Goal: Navigation & Orientation: Find specific page/section

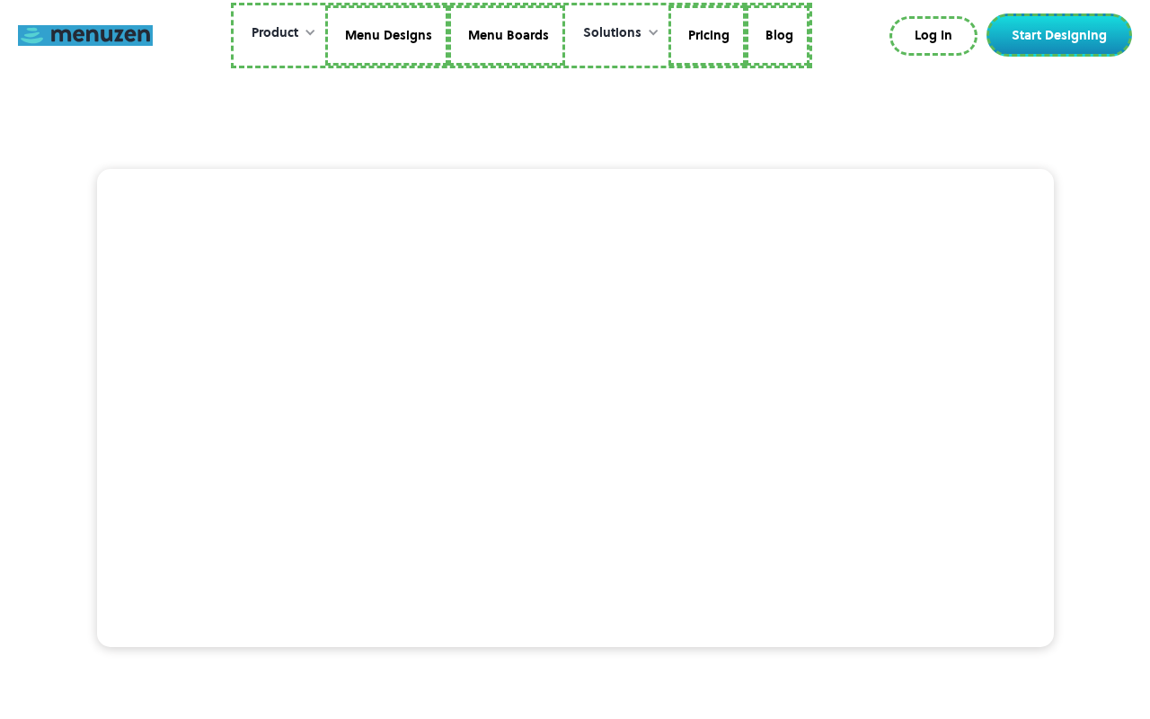
click at [85, 35] on link at bounding box center [85, 35] width 135 height 21
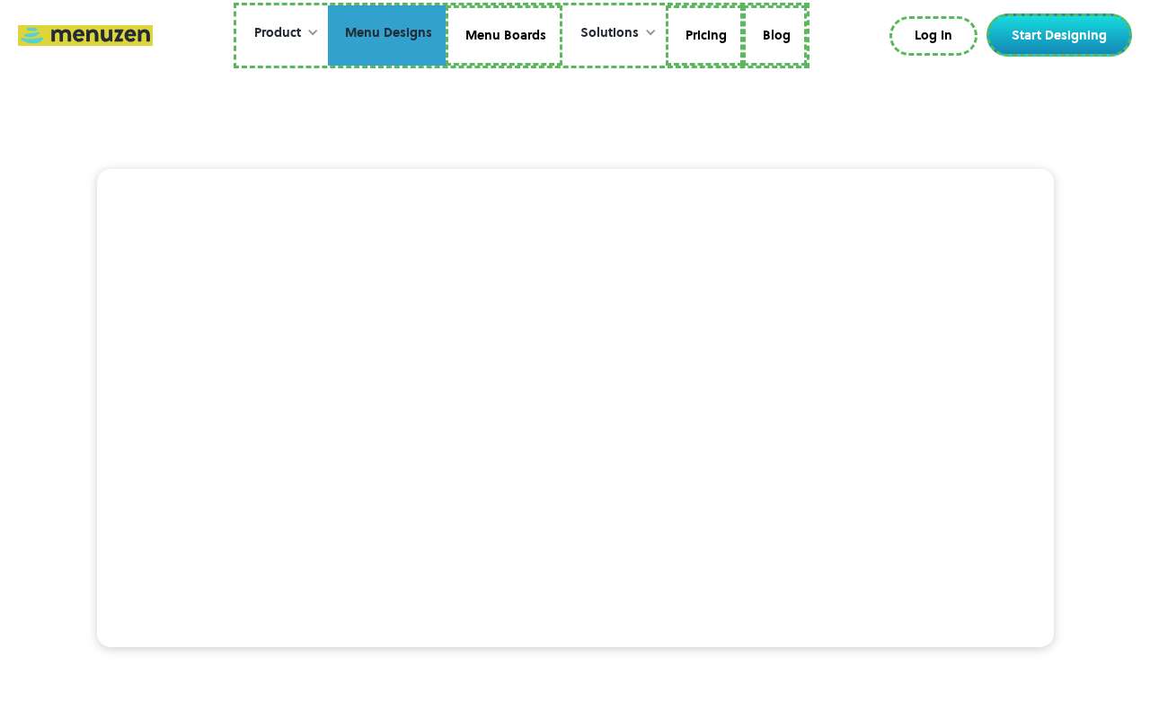
click at [388, 35] on link "Menu Designs" at bounding box center [387, 35] width 118 height 61
click at [503, 35] on link "Menu Boards" at bounding box center [504, 35] width 117 height 61
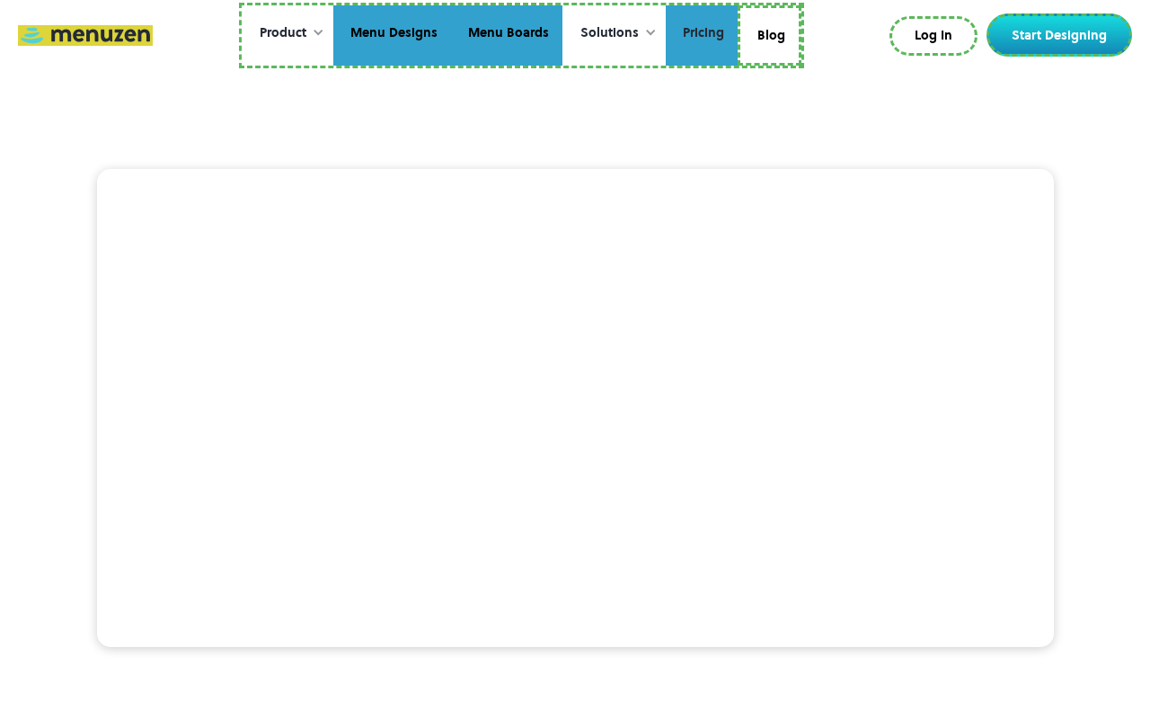
click at [700, 35] on link "Pricing" at bounding box center [702, 35] width 72 height 61
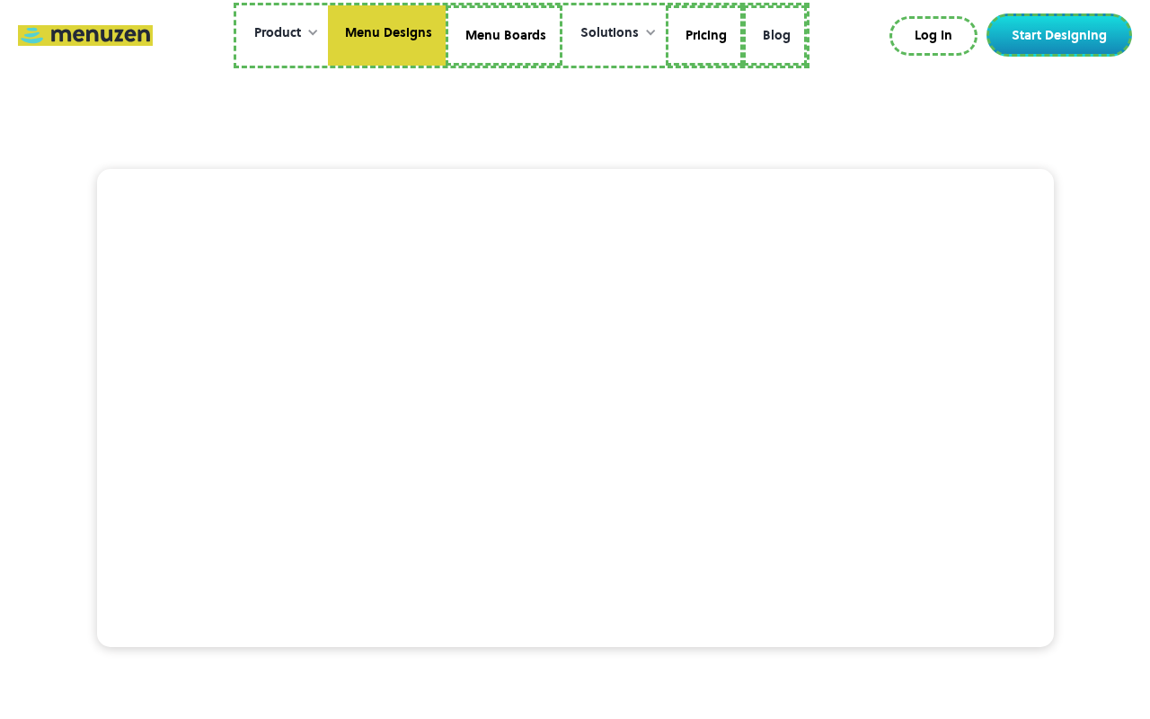
click at [769, 32] on link "Blog" at bounding box center [775, 35] width 64 height 61
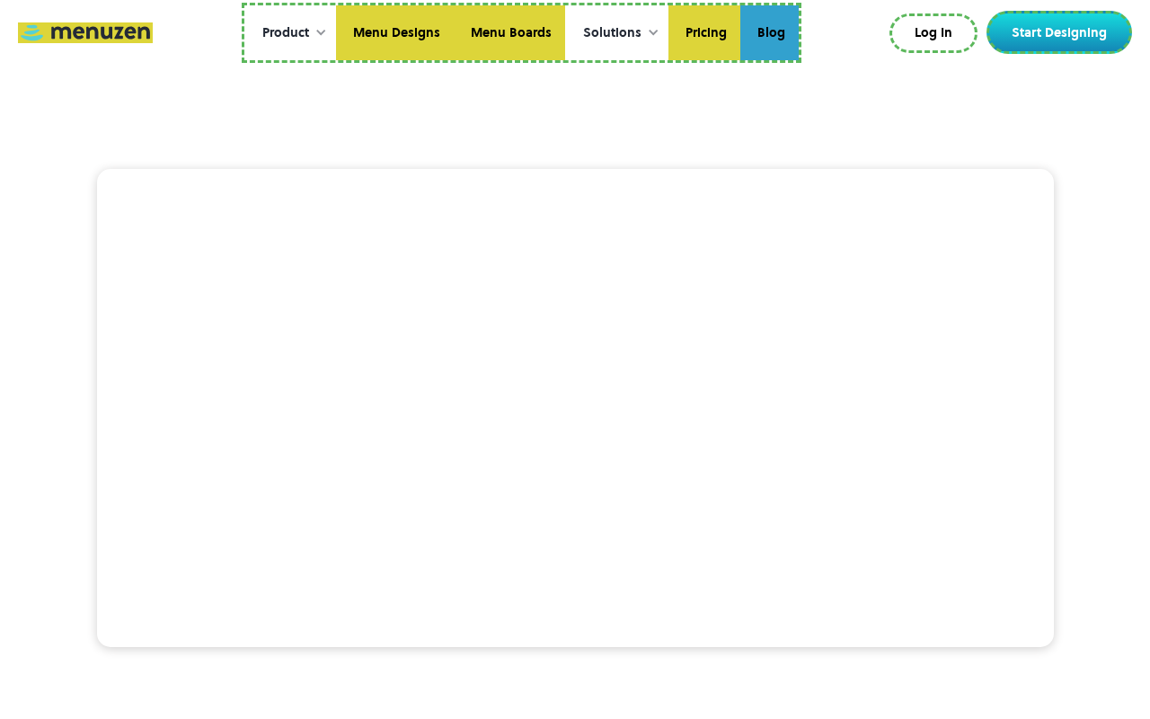
click at [937, 33] on link "Log In" at bounding box center [933, 33] width 88 height 40
click at [1063, 32] on link "Start Designing" at bounding box center [1059, 32] width 146 height 43
